Goal: Information Seeking & Learning: Learn about a topic

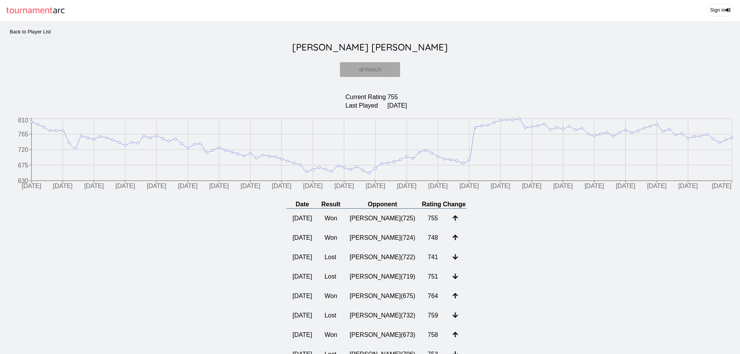
click at [392, 219] on td "[PERSON_NAME] ( 725 )" at bounding box center [382, 219] width 78 height 20
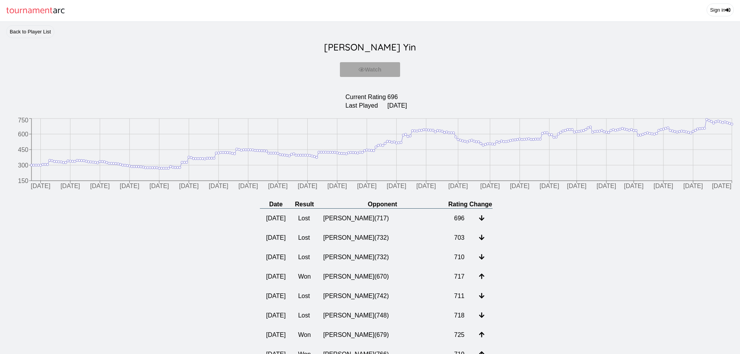
scroll to position [39, 0]
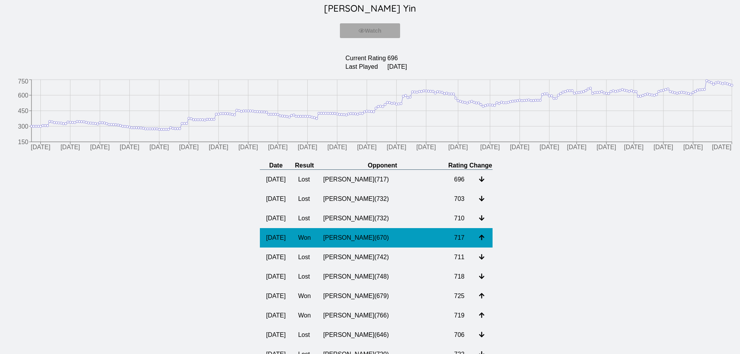
click at [378, 239] on td "[PERSON_NAME] ( 670 )" at bounding box center [382, 237] width 131 height 19
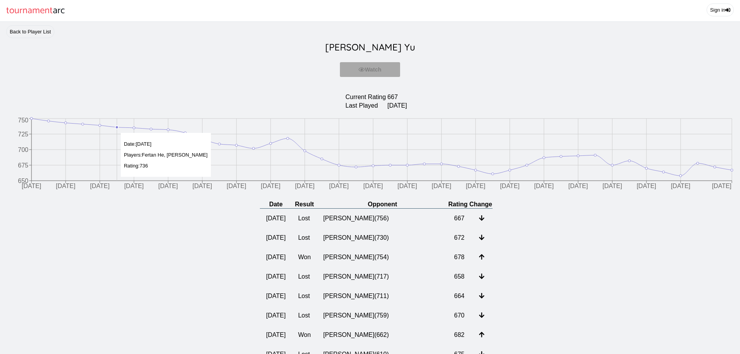
click at [122, 129] on icon "[DATE] [DATE] [DATE] [DATE] [DATE] [DATE] [DATE] [DATE] [DATE] [DATE] [DATE] [D…" at bounding box center [370, 156] width 728 height 78
click at [118, 125] on icon "[DATE] [DATE] [DATE] [DATE] [DATE] [DATE] [DATE] [DATE] [DATE] [DATE] [DATE] [D…" at bounding box center [370, 156] width 728 height 78
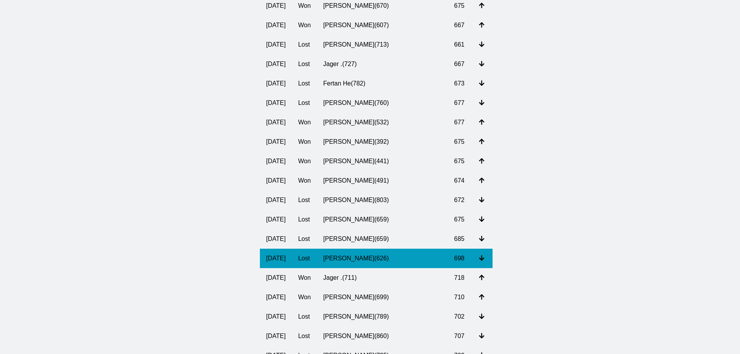
scroll to position [505, 0]
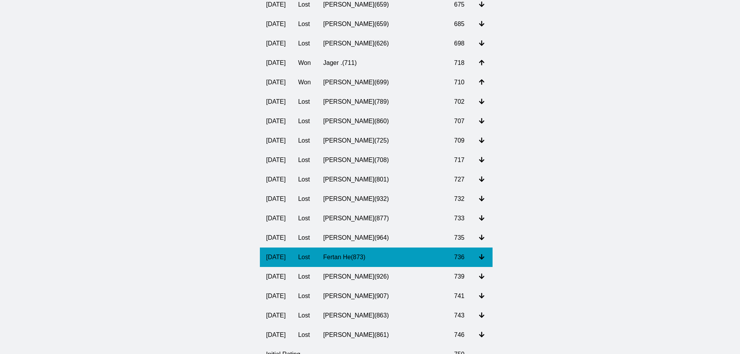
click at [402, 249] on td "Fertan He ( 873 )" at bounding box center [382, 256] width 131 height 19
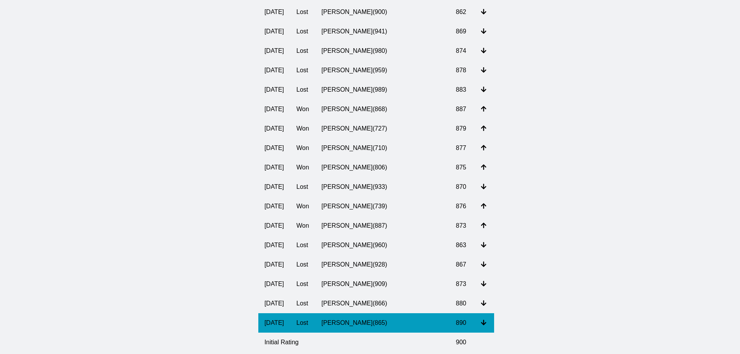
scroll to position [505, 0]
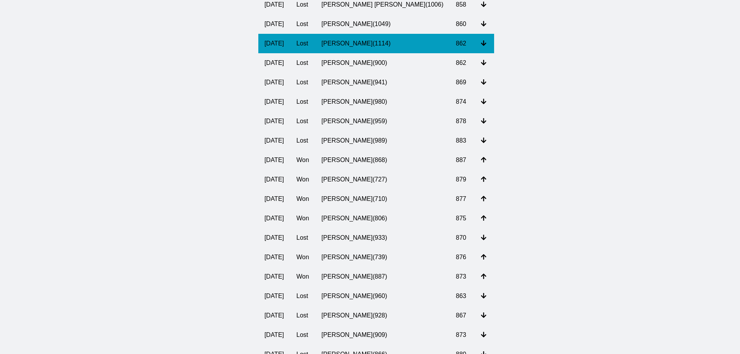
click at [401, 43] on td "[PERSON_NAME] ( 1114 )" at bounding box center [382, 43] width 134 height 19
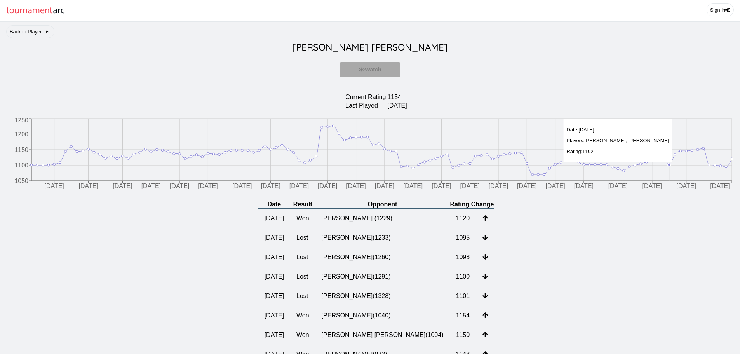
click at [667, 154] on icon "[DATE] [DATE] [DATE] [DATE] [DATE] [DATE] [DATE] [DATE] [DATE] [DATE] [DATE] [D…" at bounding box center [370, 156] width 728 height 78
click at [669, 165] on circle at bounding box center [669, 164] width 3 height 3
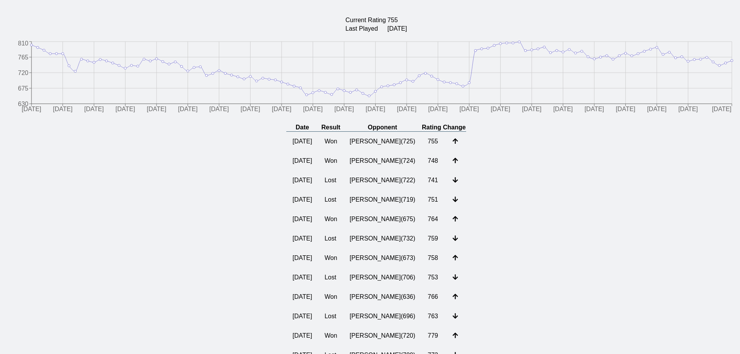
scroll to position [78, 0]
click at [381, 181] on td "Ijaz Qureshi ( 722 )" at bounding box center [382, 179] width 78 height 19
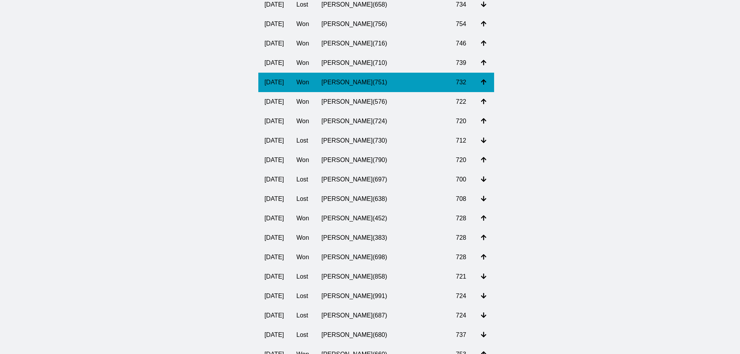
scroll to position [39, 0]
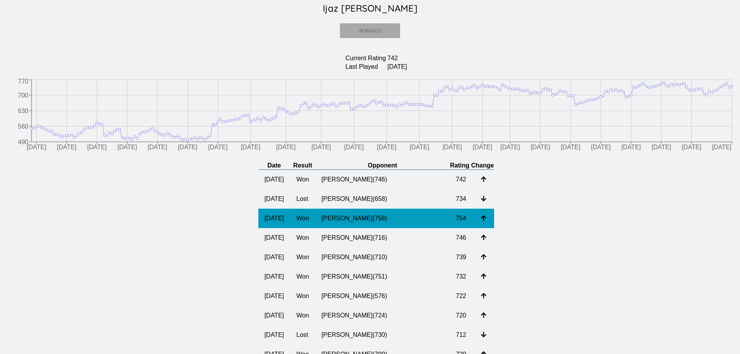
click at [380, 221] on td "Nathaniel Lim ( 756 )" at bounding box center [382, 218] width 134 height 19
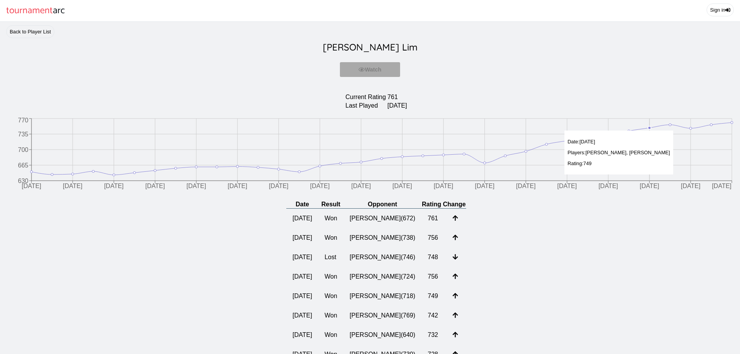
click at [646, 127] on icon "3/17/2025 3/17/2025 3/17/2025 5/22/2025 5/22/2025 5/22/2025 6/9/2025 6/9/2025 6…" at bounding box center [370, 156] width 728 height 78
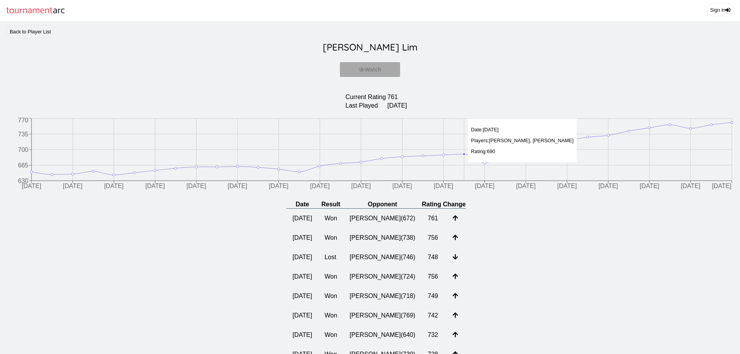
click at [469, 155] on icon "3/17/2025 3/17/2025 3/17/2025 5/22/2025 5/22/2025 5/22/2025 6/9/2025 6/9/2025 6…" at bounding box center [370, 156] width 728 height 78
click at [481, 164] on icon "3/17/2025 3/17/2025 3/17/2025 5/22/2025 5/22/2025 5/22/2025 6/9/2025 6/9/2025 6…" at bounding box center [370, 156] width 728 height 78
click at [508, 157] on icon "3/17/2025 3/17/2025 3/17/2025 5/22/2025 5/22/2025 5/22/2025 6/9/2025 6/9/2025 6…" at bounding box center [370, 156] width 728 height 78
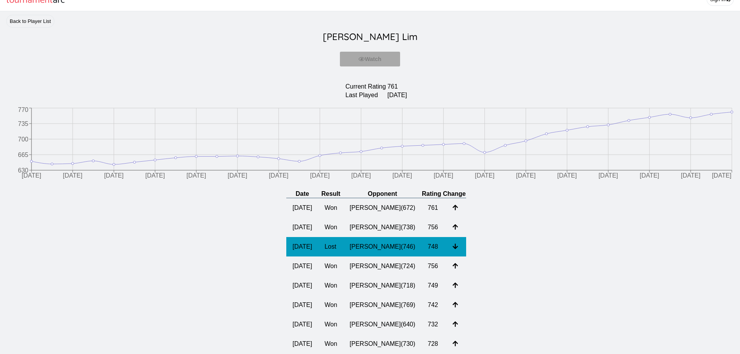
scroll to position [39, 0]
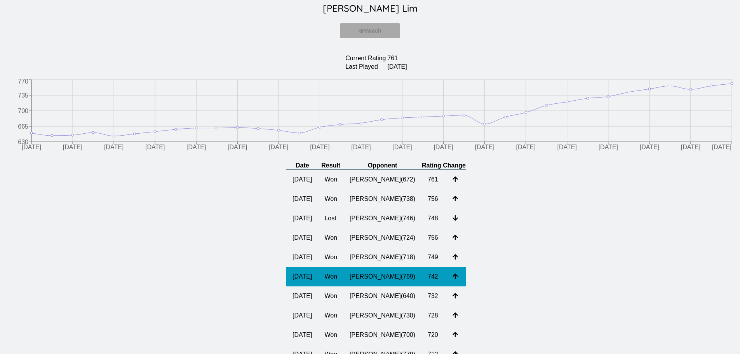
click at [367, 271] on td "Andres Munoz ( 769 )" at bounding box center [382, 276] width 78 height 19
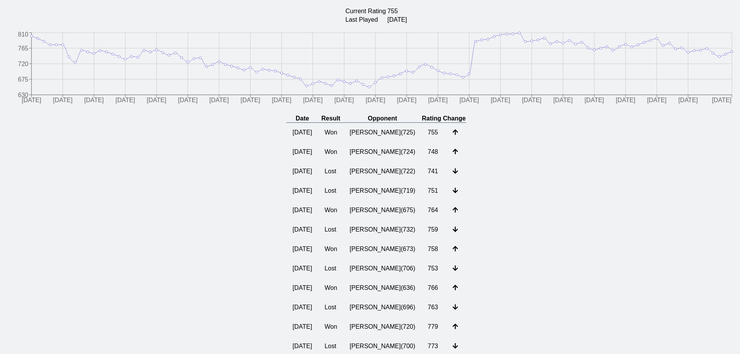
scroll to position [39, 0]
